Goal: Check status: Check status

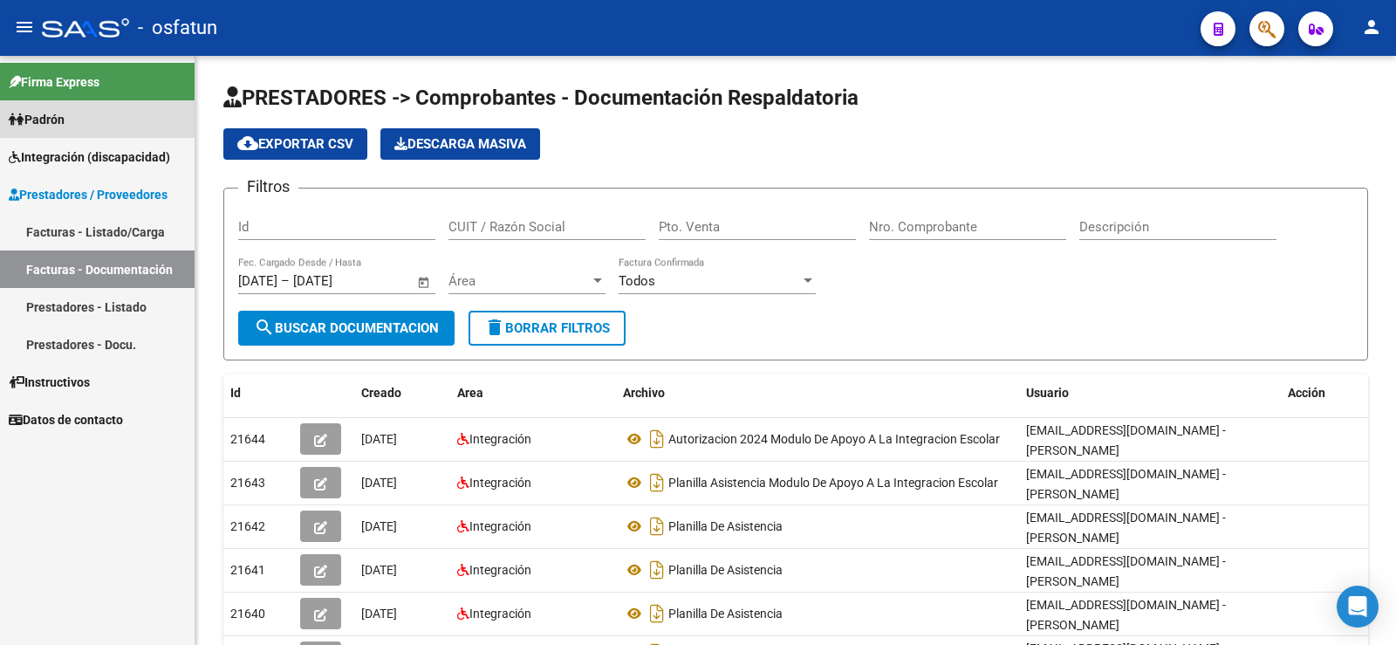
click at [81, 118] on link "Padrón" at bounding box center [97, 119] width 195 height 38
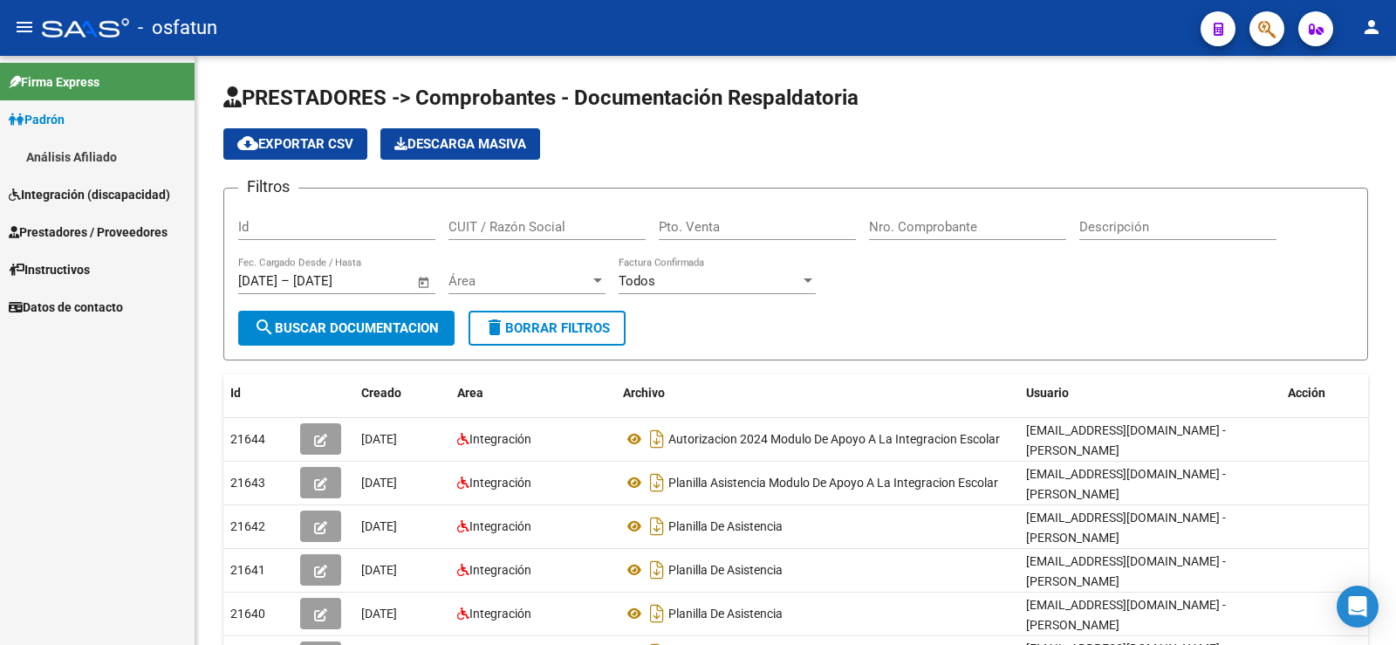
click at [104, 161] on link "Análisis Afiliado" at bounding box center [97, 157] width 195 height 38
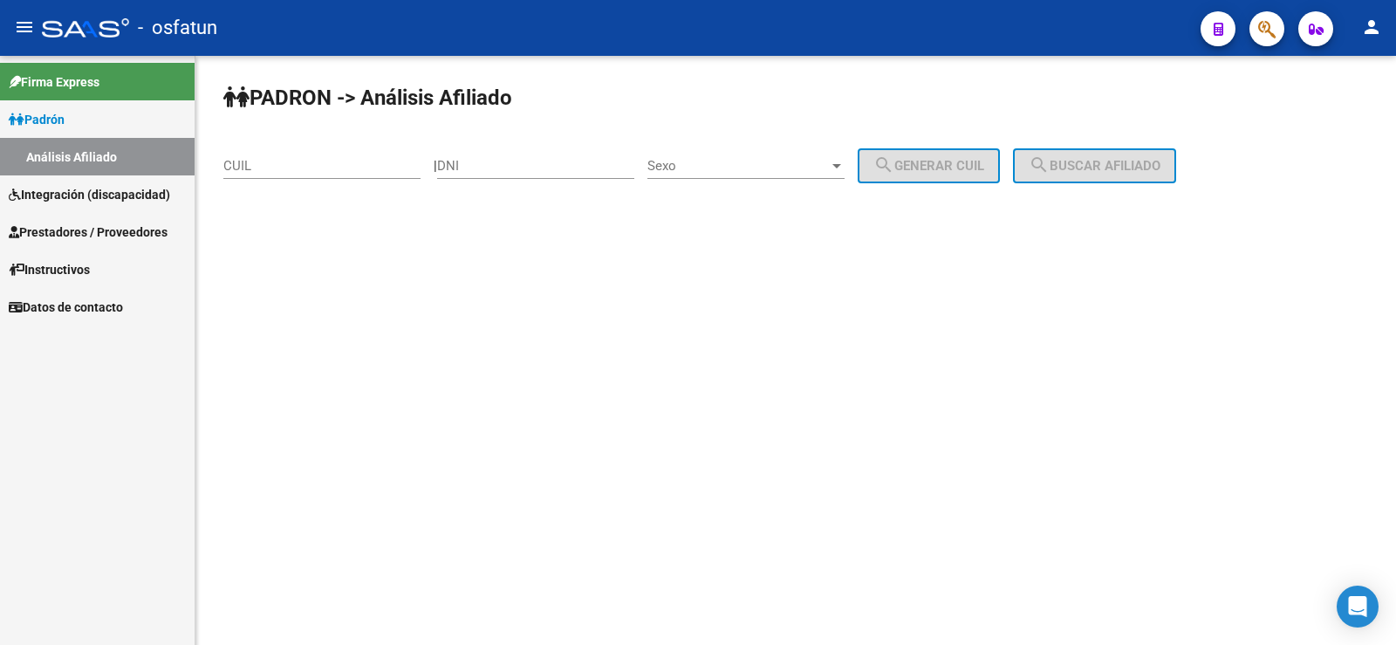
click at [351, 193] on div "CUIL" at bounding box center [321, 168] width 197 height 54
click at [342, 164] on input "CUIL" at bounding box center [321, 166] width 197 height 16
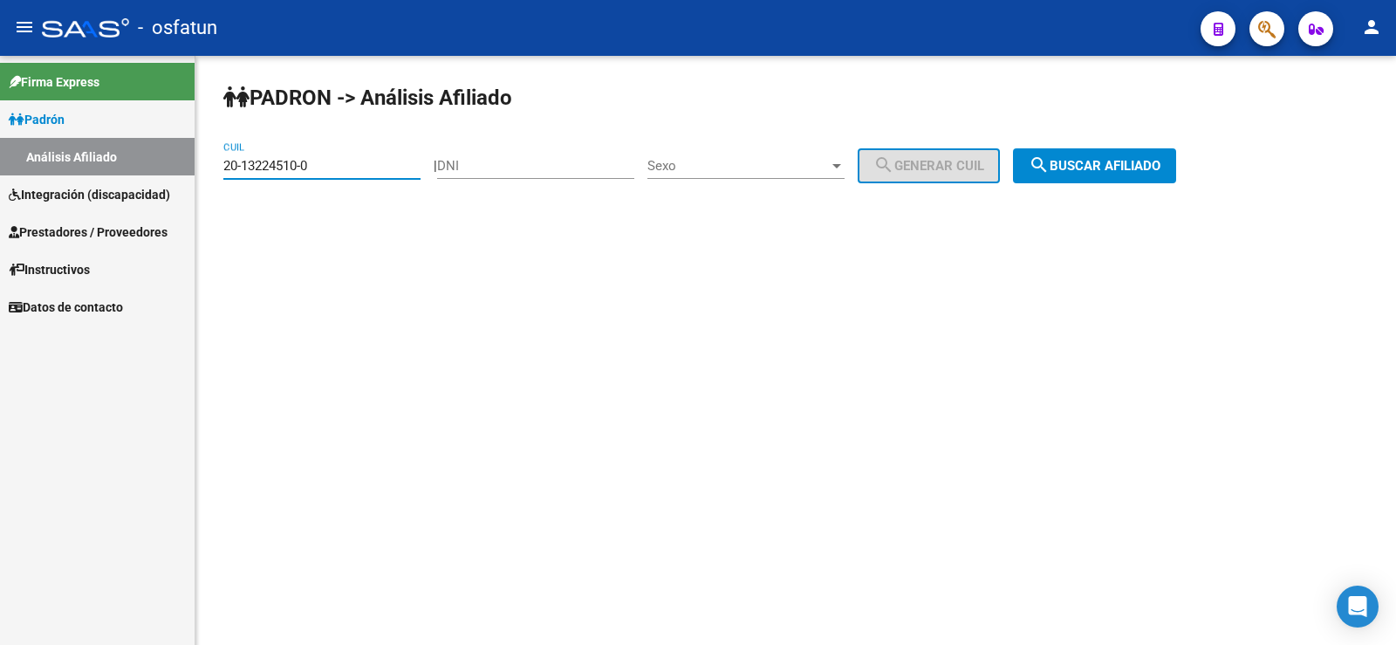
type input "20-13224510-0"
click at [1110, 158] on span "search Buscar afiliado" at bounding box center [1095, 166] width 132 height 16
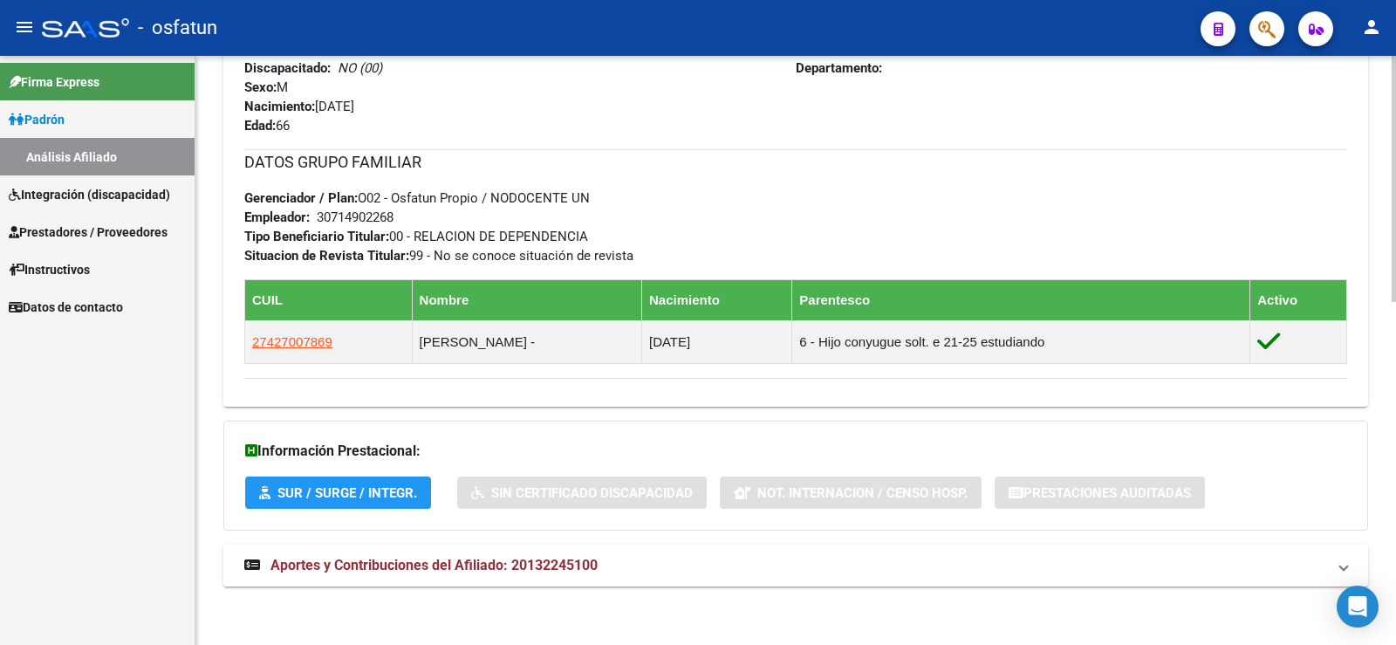
scroll to position [819, 0]
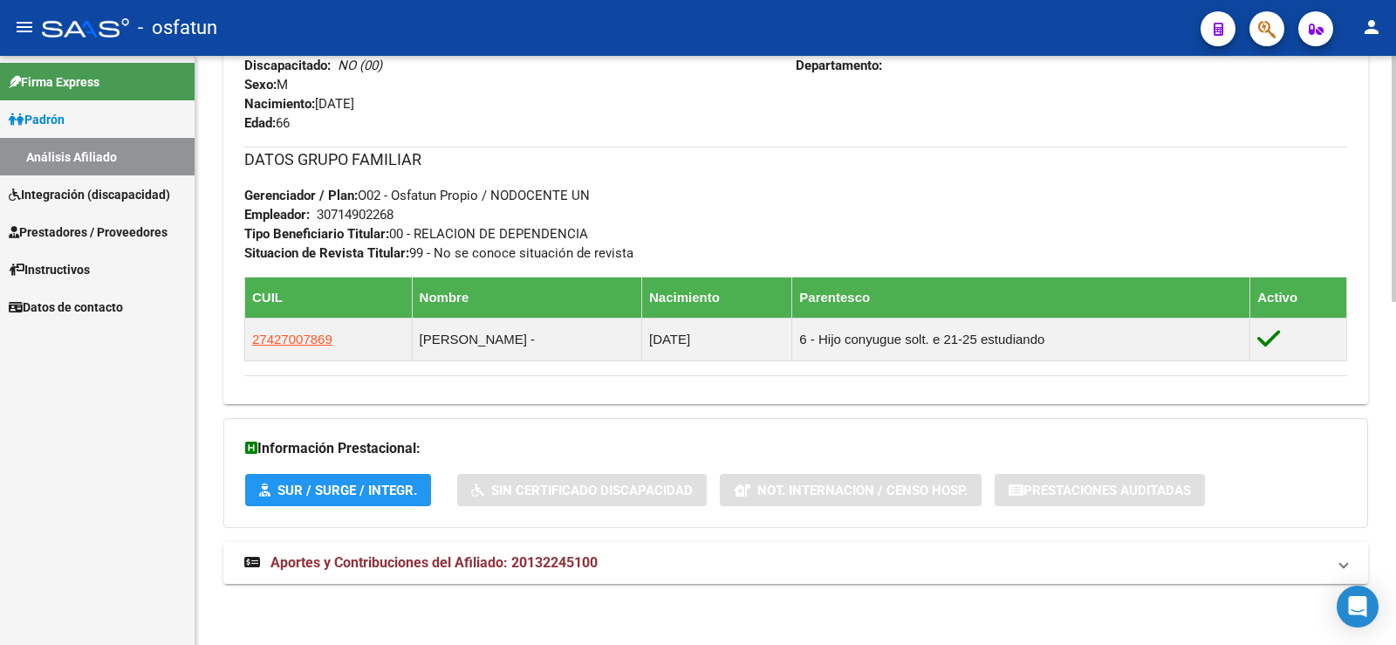
click at [330, 565] on span "Aportes y Contribuciones del Afiliado: 20132245100" at bounding box center [434, 562] width 327 height 17
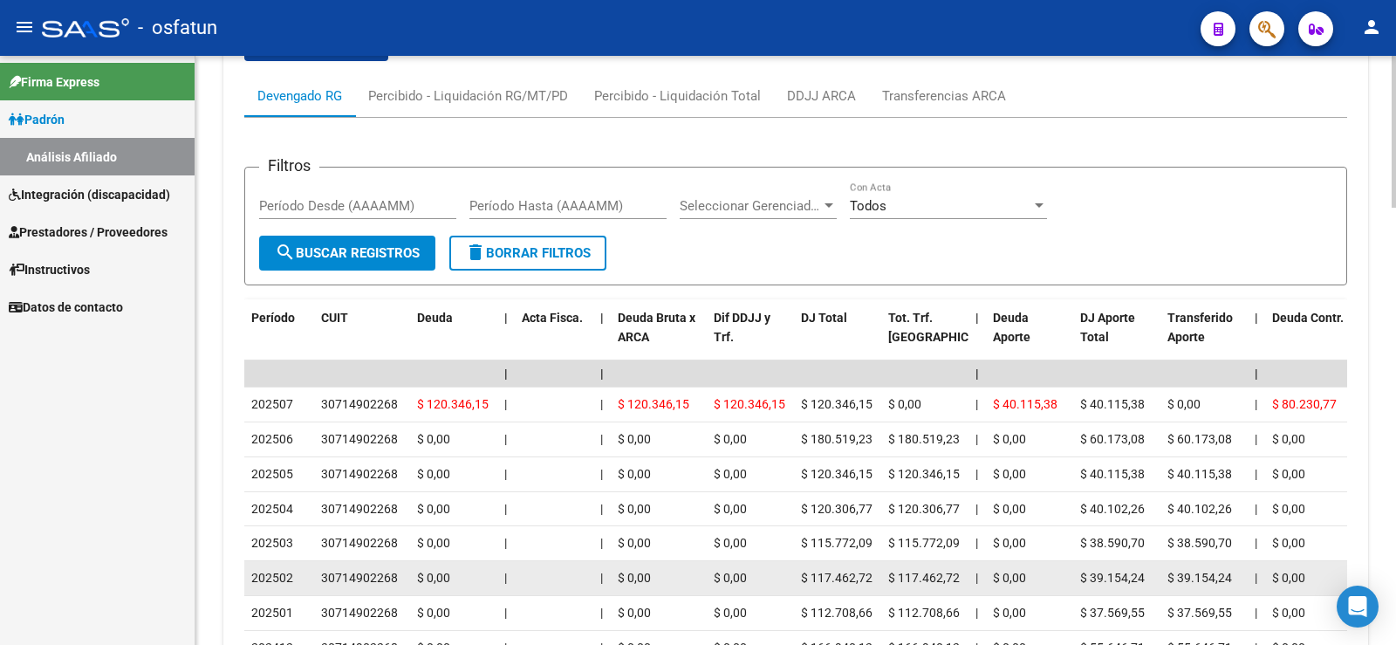
scroll to position [1429, 0]
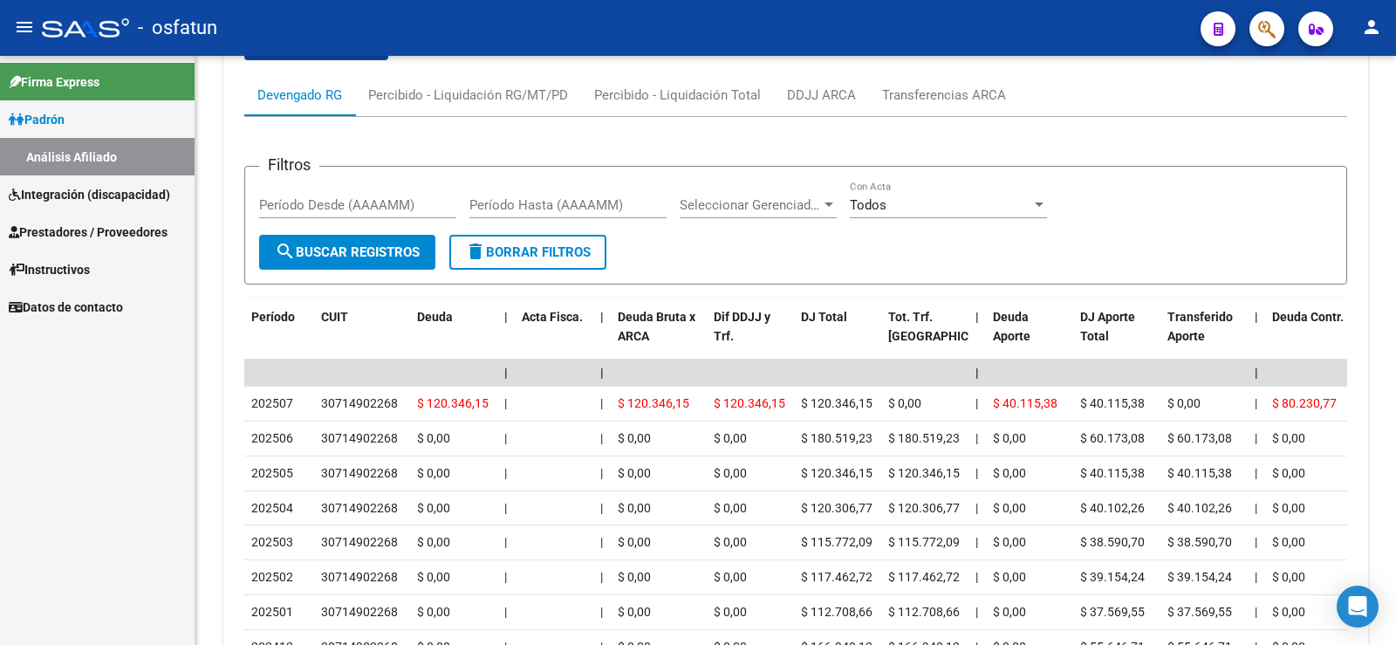
click at [116, 446] on div "Firma Express Padrón Análisis Afiliado Integración (discapacidad) Estado Presen…" at bounding box center [97, 350] width 195 height 589
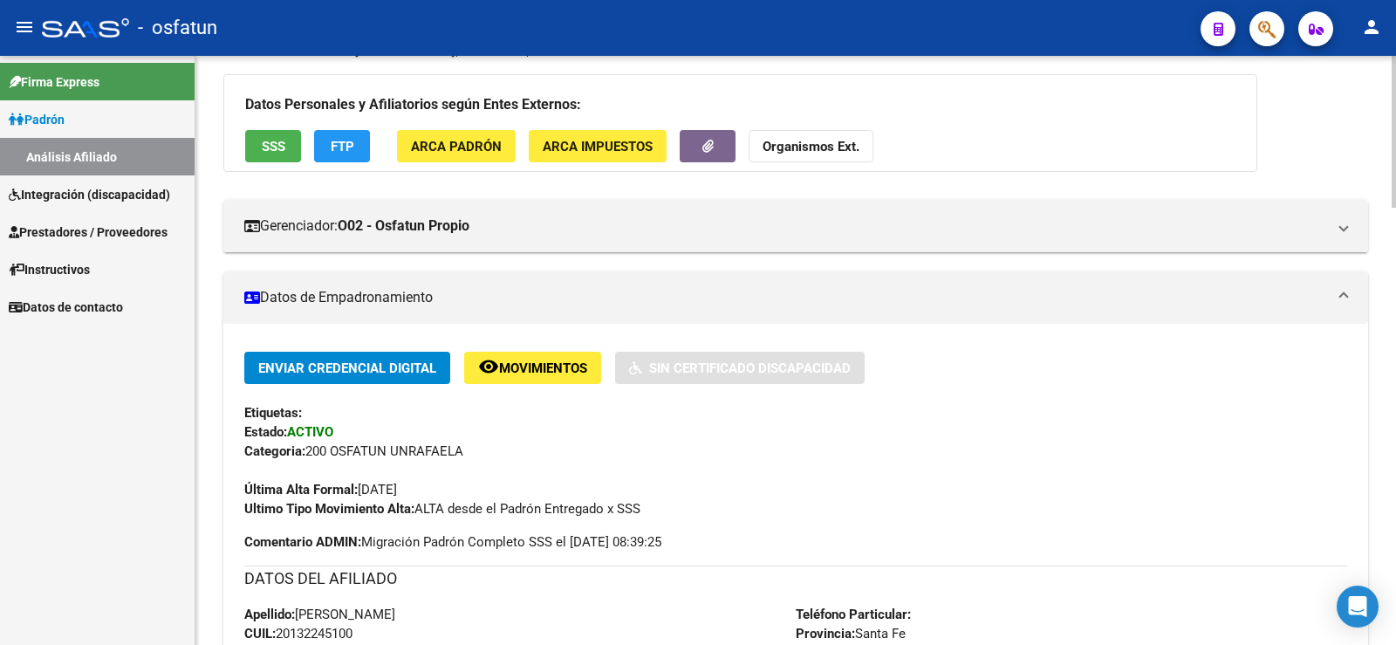
scroll to position [120, 0]
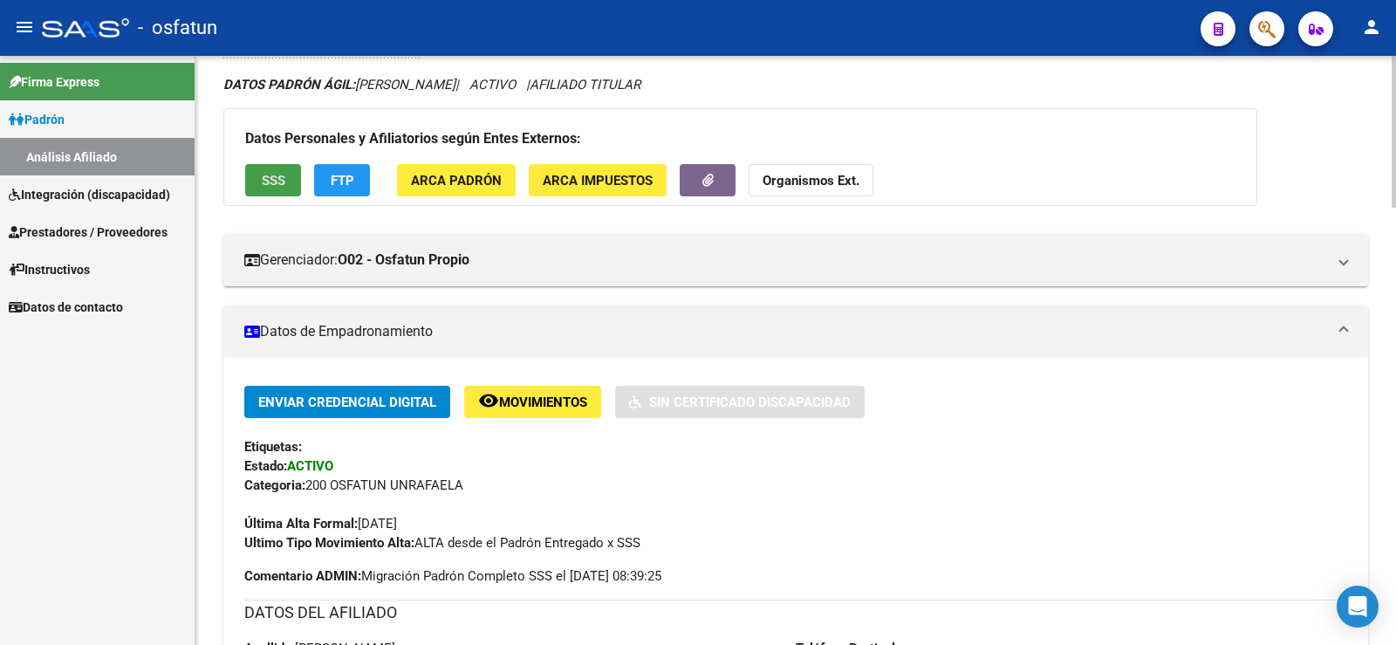
click at [288, 183] on button "SSS" at bounding box center [273, 180] width 56 height 32
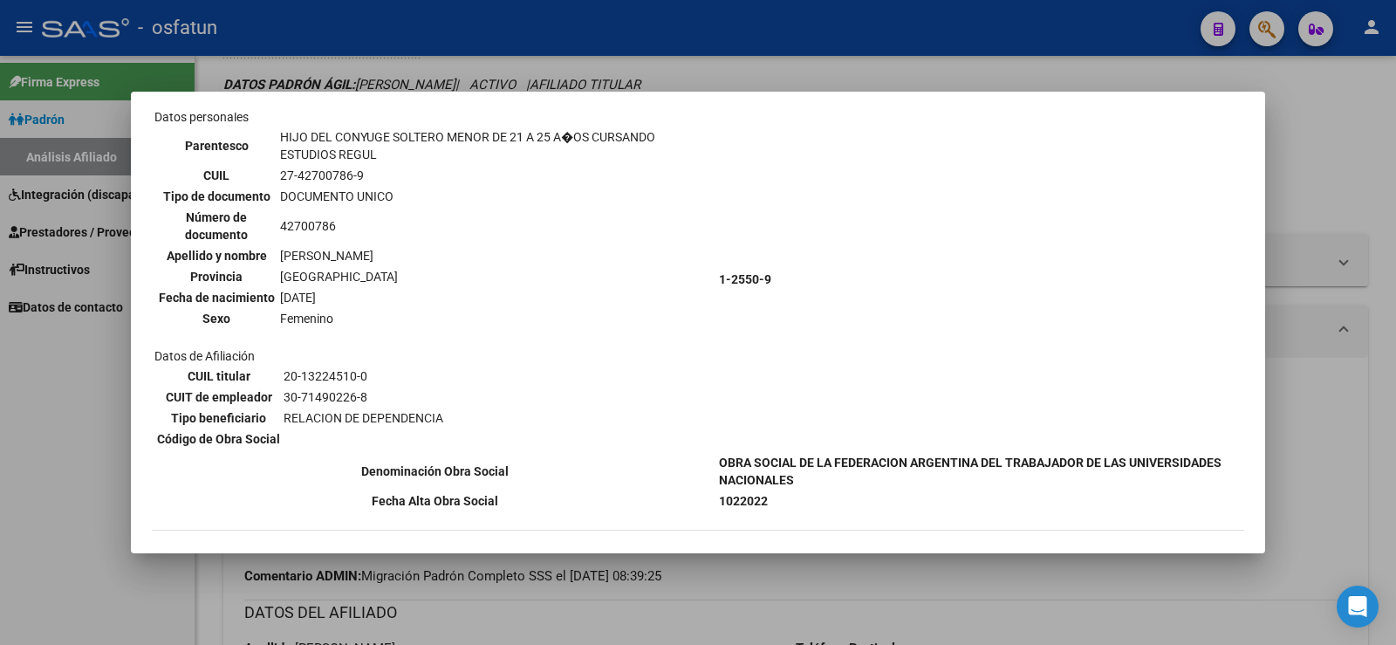
scroll to position [785, 0]
